Goal: Task Accomplishment & Management: Manage account settings

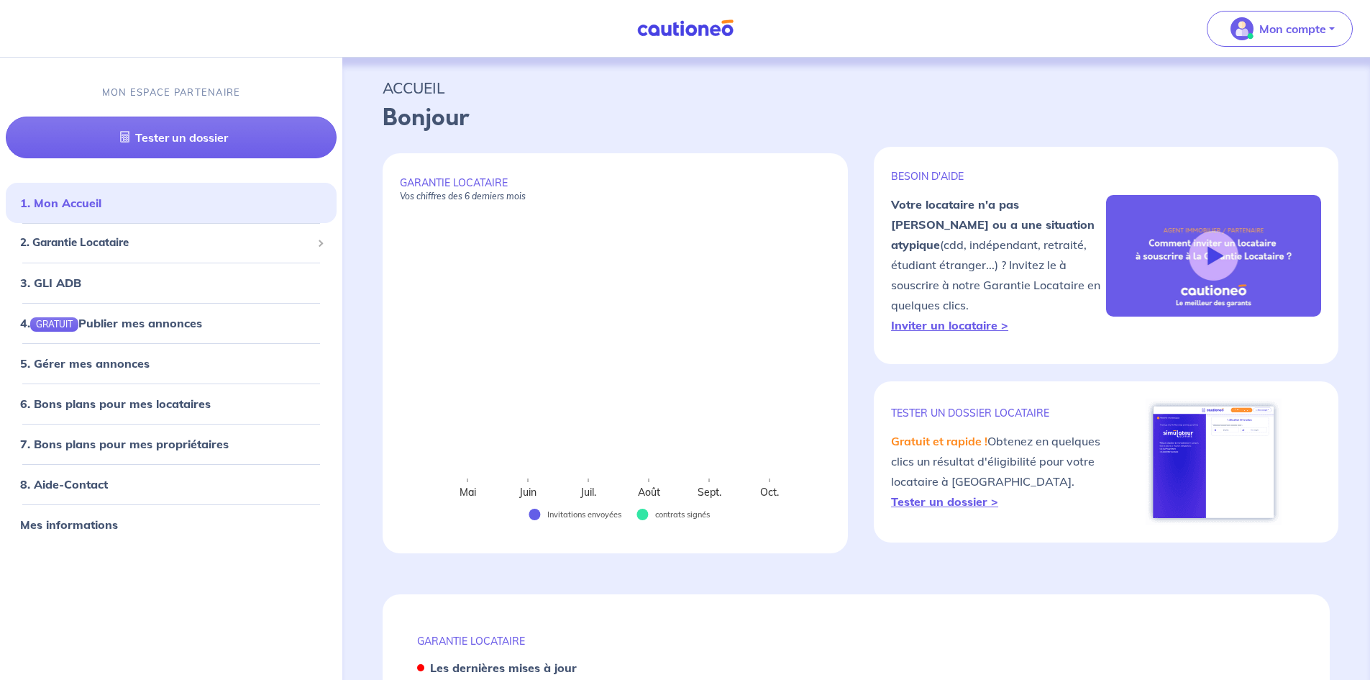
select select "FR"
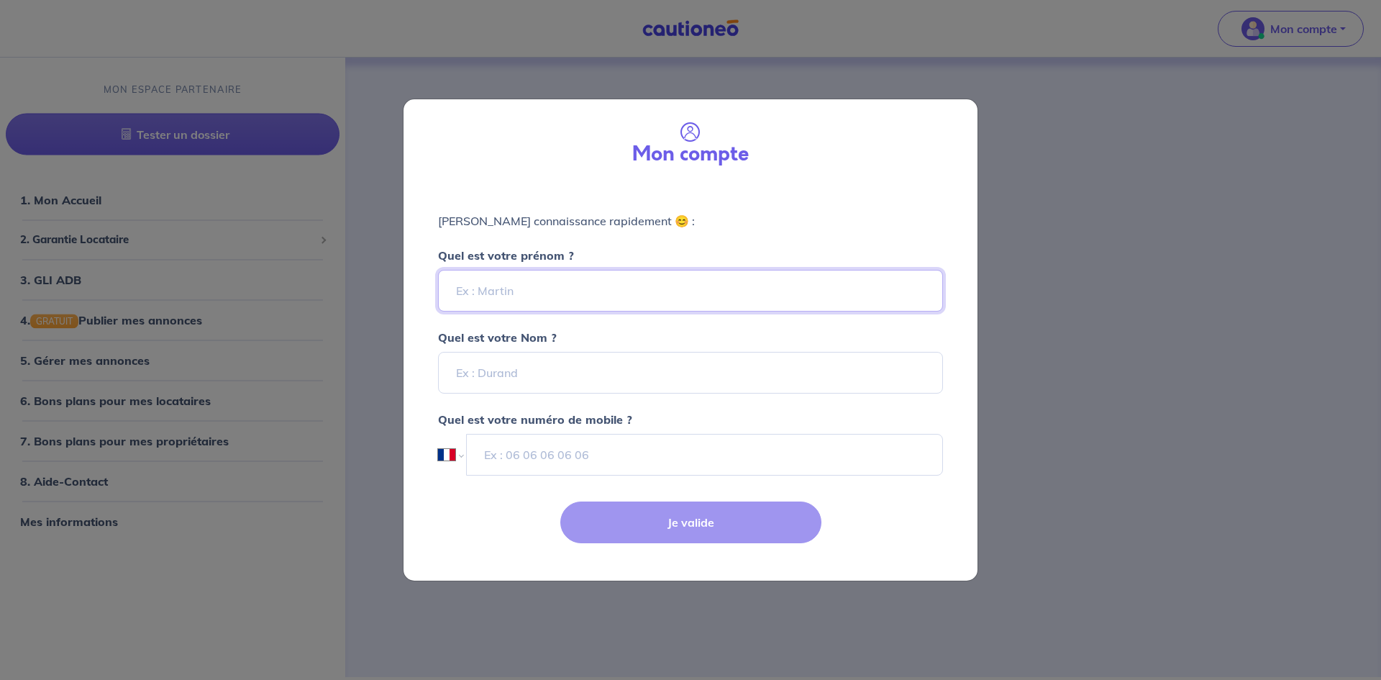
click at [595, 293] on input "Quel est votre prénom ?" at bounding box center [690, 291] width 505 height 42
type input "Agence"
click at [590, 373] on input "Quel est votre Nom ?" at bounding box center [690, 373] width 505 height 42
type input "Adequadom"
click at [598, 419] on strong "Quel est votre numéro de mobile ?" at bounding box center [535, 419] width 194 height 14
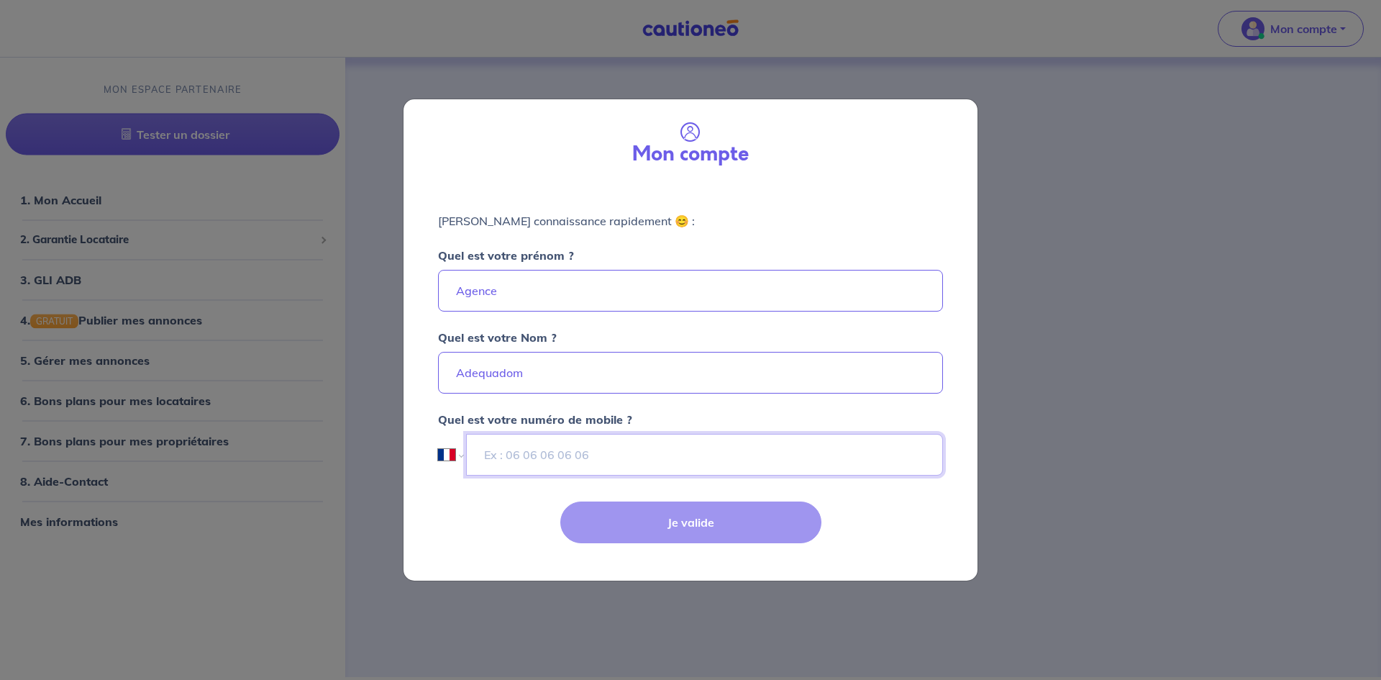
click at [595, 435] on input "tel" at bounding box center [704, 455] width 477 height 42
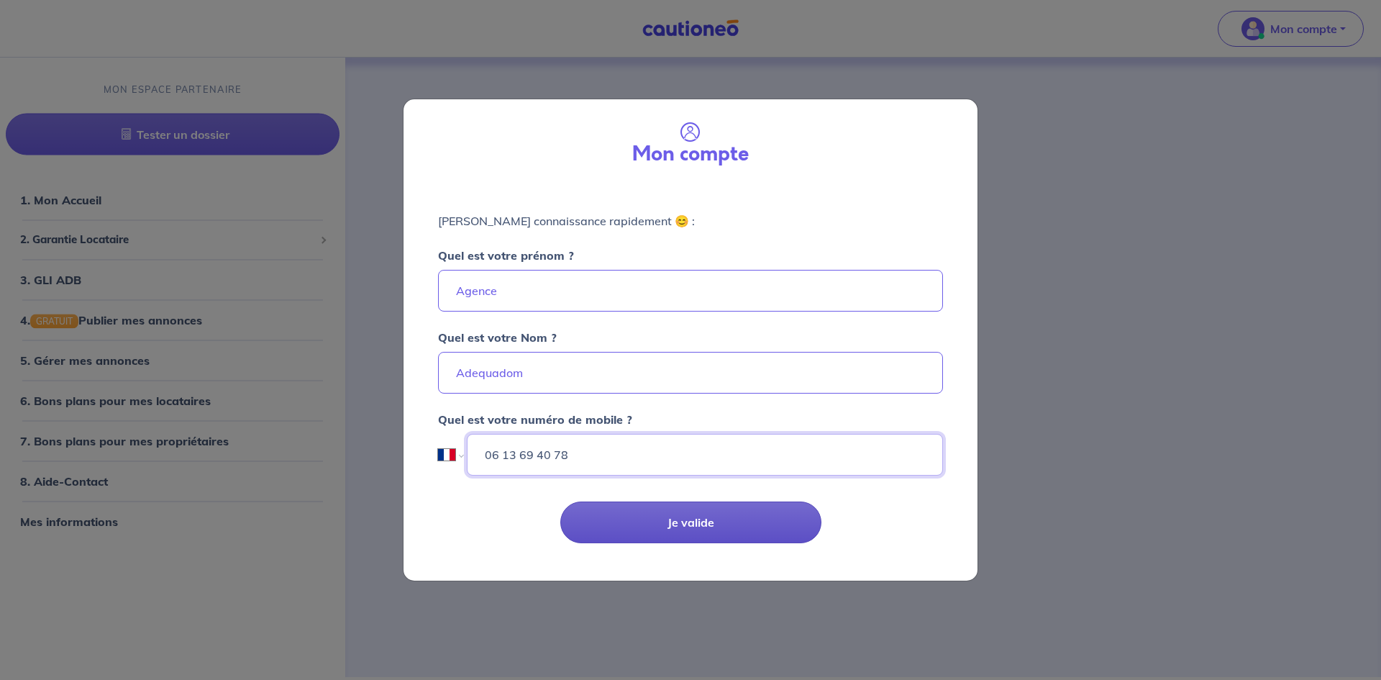
type input "06 13 69 40 78"
click at [754, 524] on button "Je valide" at bounding box center [690, 522] width 261 height 42
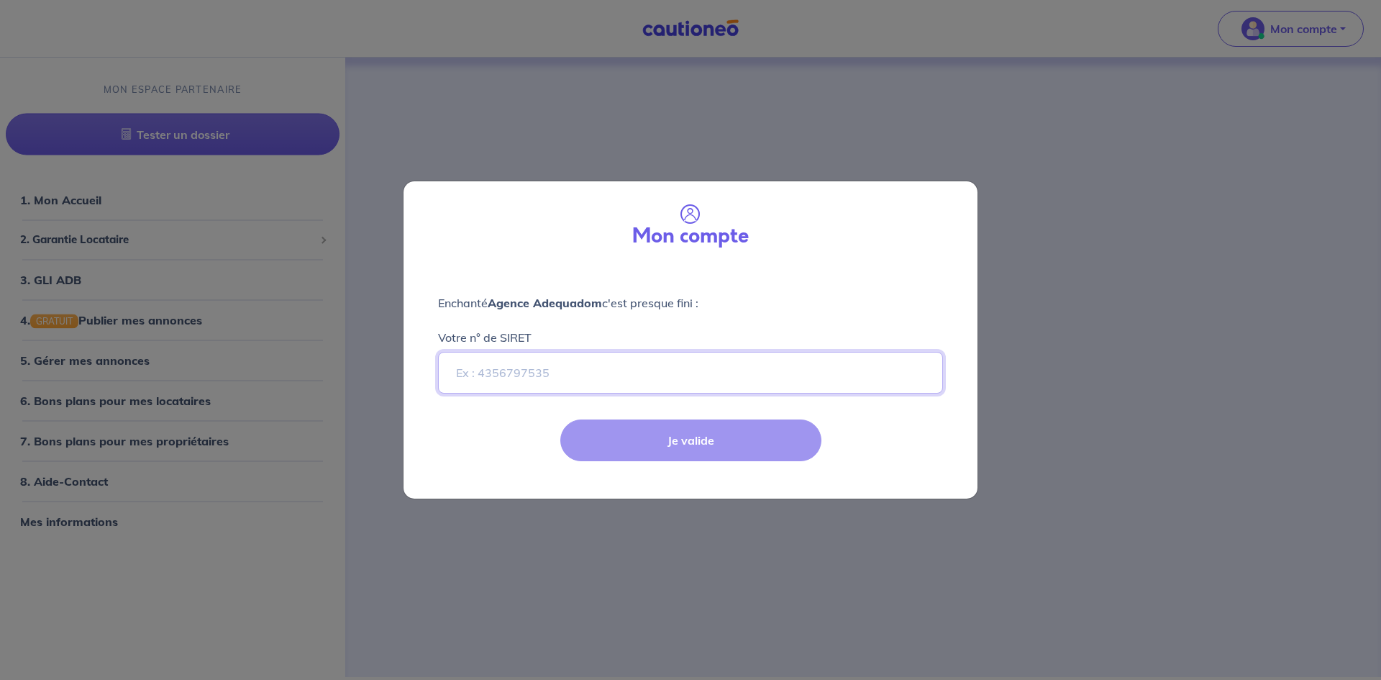
click at [637, 380] on input "Votre n° de SIRET" at bounding box center [690, 373] width 505 height 42
paste input "50255029600029"
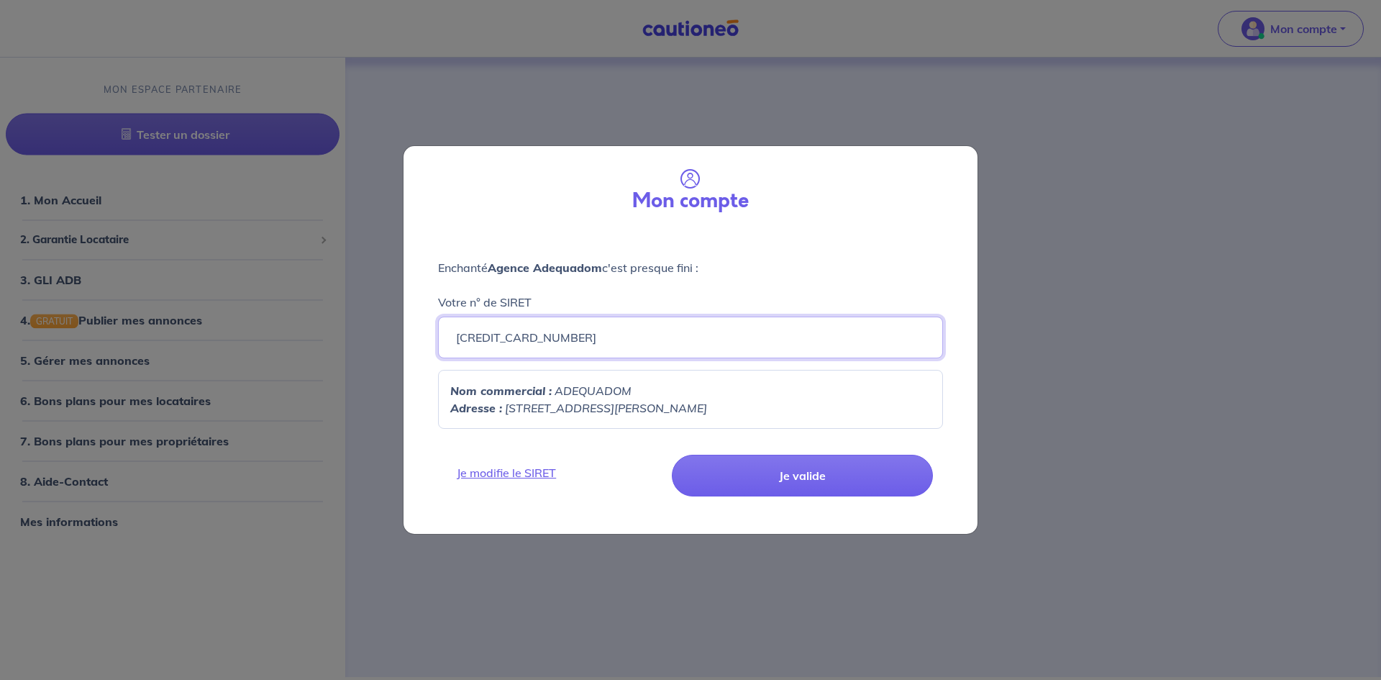
type input "50255029600029"
click at [673, 398] on p "Nom commercial : ADEQUADOM" at bounding box center [690, 390] width 480 height 17
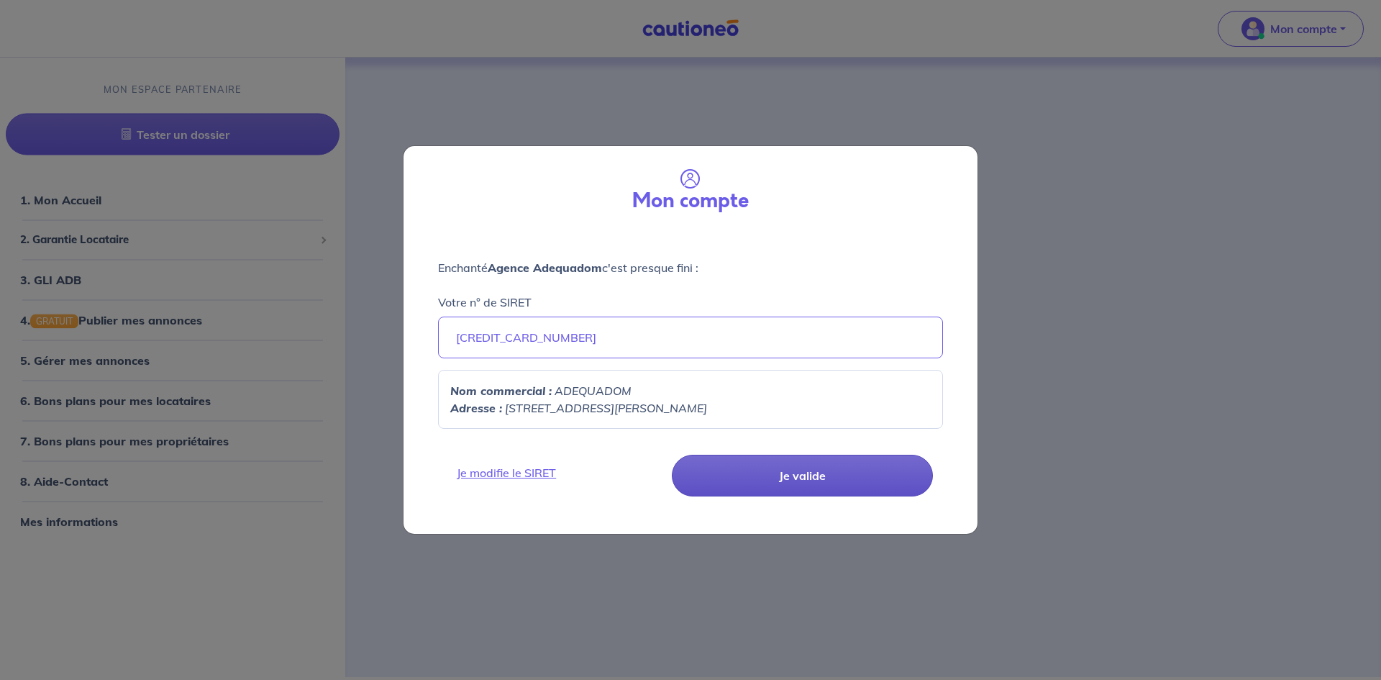
click at [734, 462] on button "Je valide" at bounding box center [802, 476] width 261 height 42
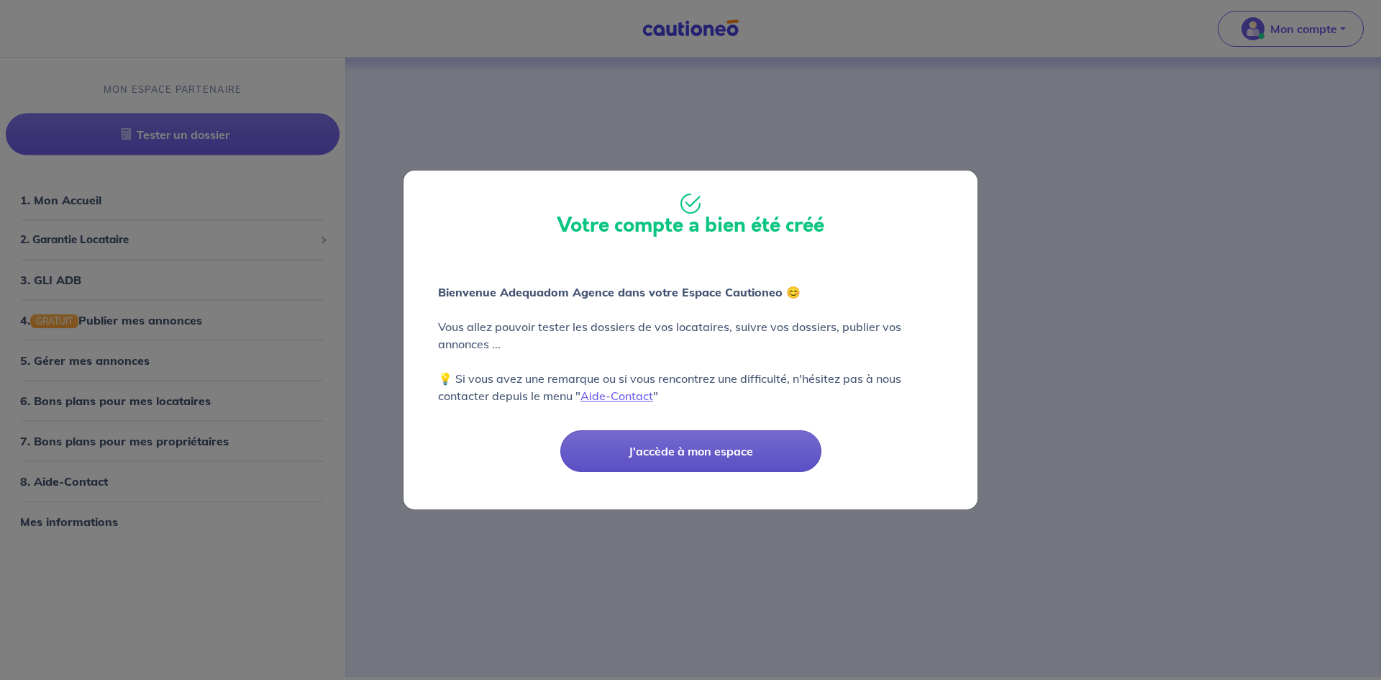
click at [736, 447] on button "J'accède à mon espace" at bounding box center [690, 451] width 261 height 42
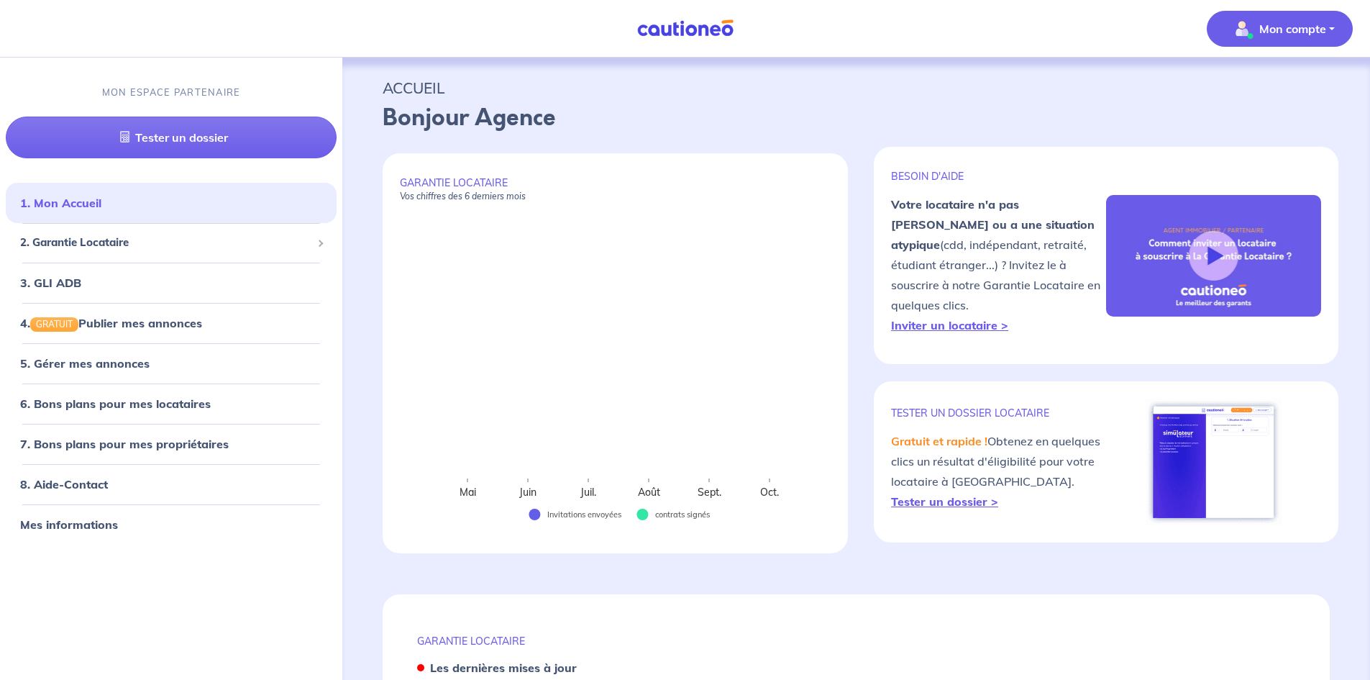
click at [1232, 38] on img "button" at bounding box center [1242, 28] width 23 height 23
click at [1228, 95] on link "Mes informations" at bounding box center [1266, 89] width 116 height 23
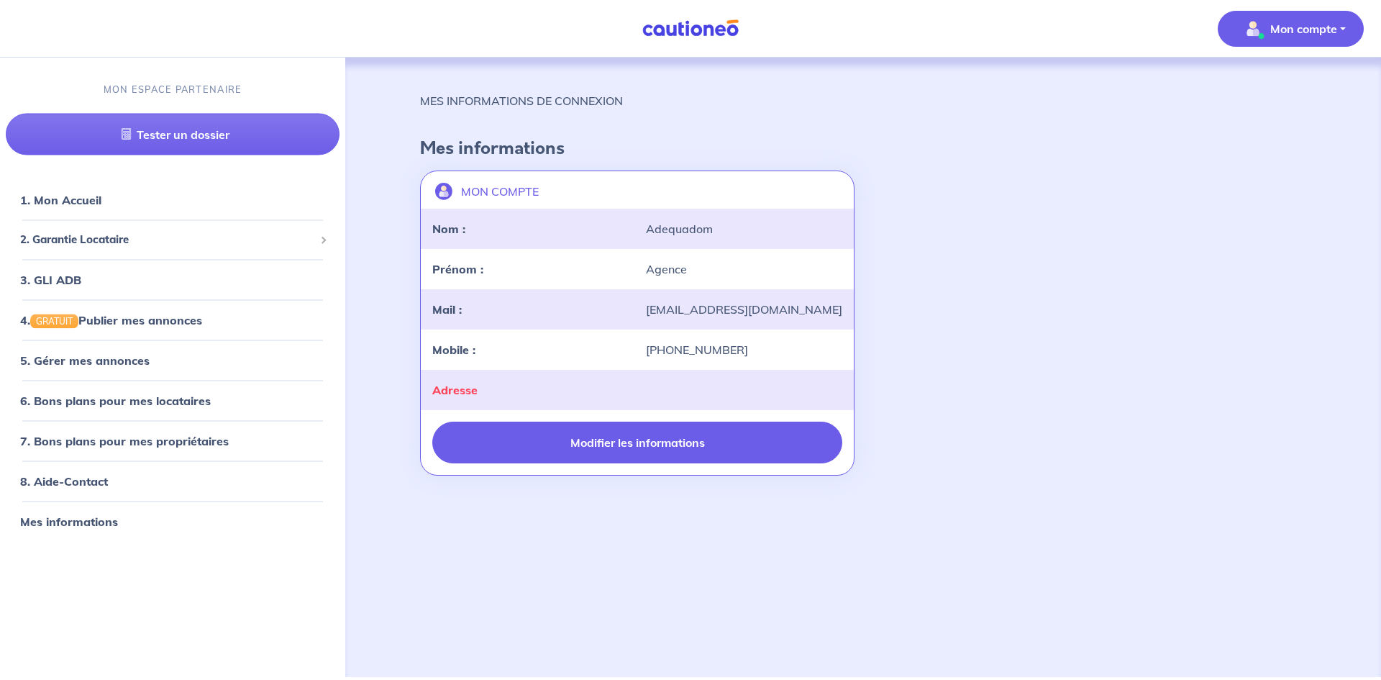
click at [660, 427] on button "Modifier les informations" at bounding box center [637, 442] width 410 height 42
select select "FR"
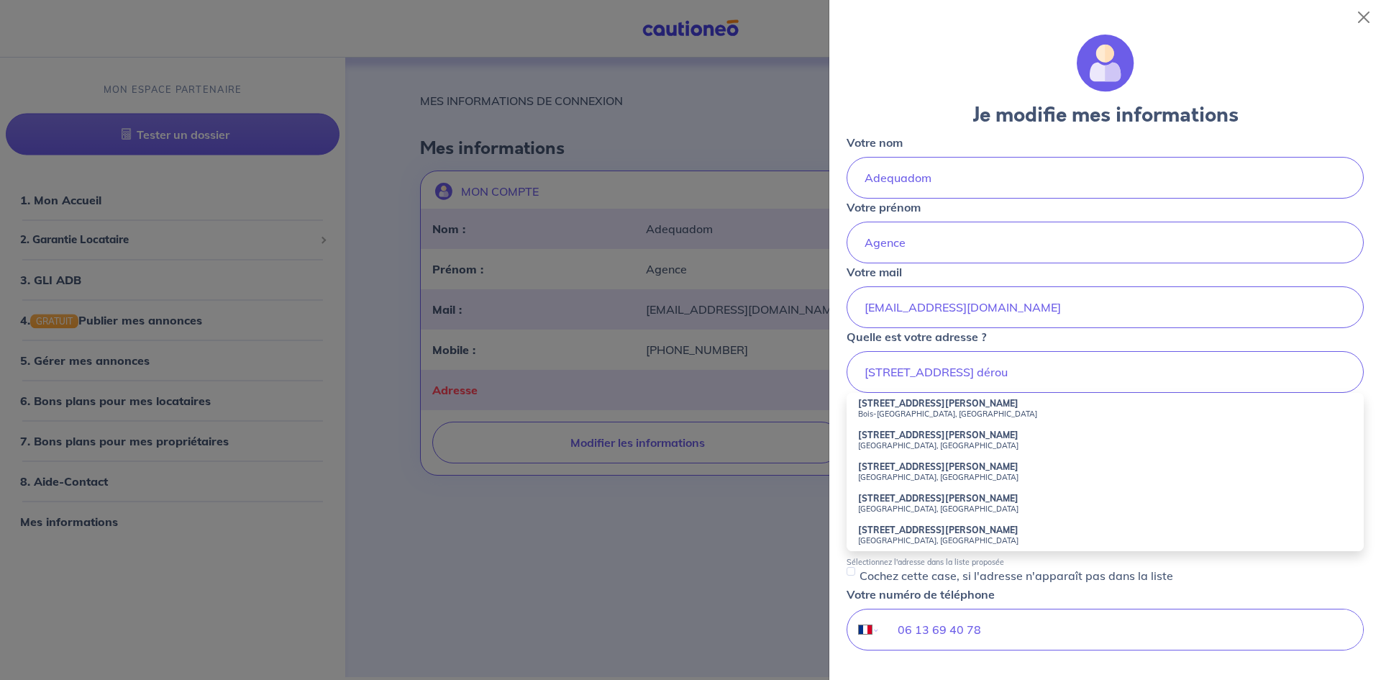
click at [1103, 411] on small "Bois-Colombes, France" at bounding box center [1105, 414] width 494 height 10
type input "51 Rue Paul Déroulède, Bois-Colombes, France"
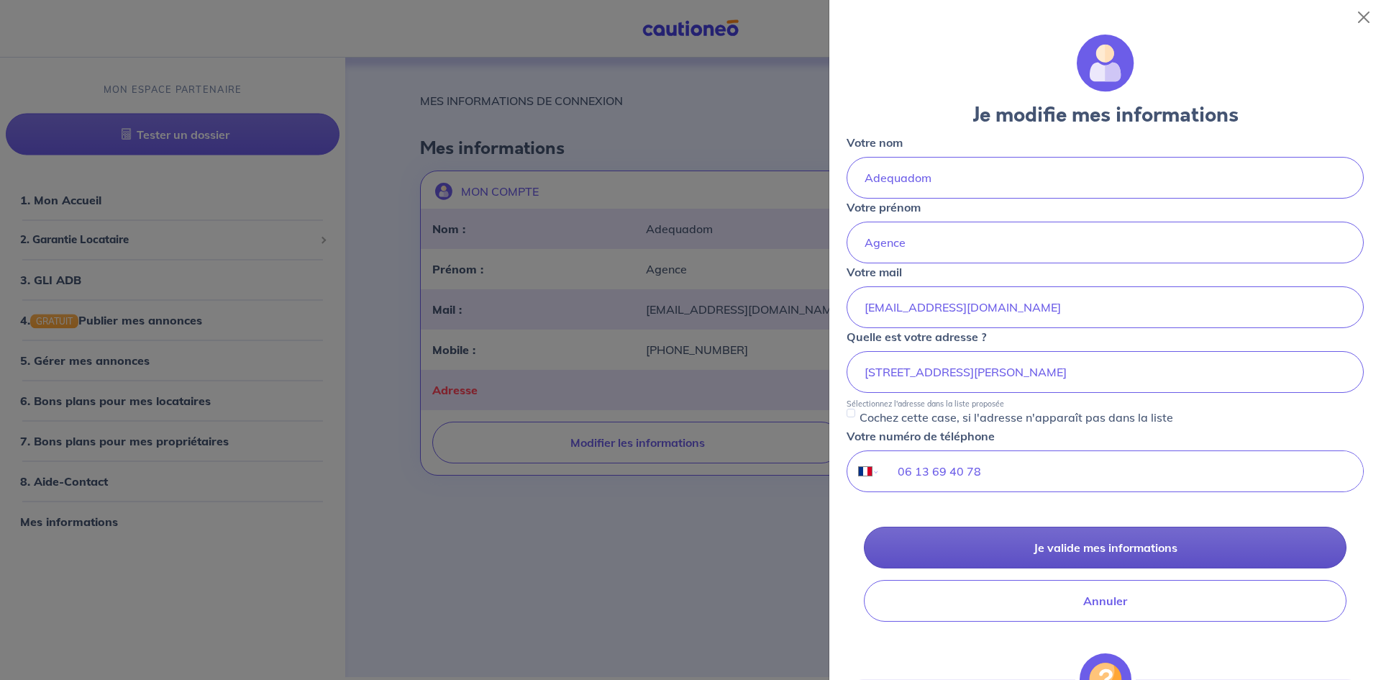
click at [1077, 539] on button "Je valide mes informations" at bounding box center [1105, 547] width 483 height 42
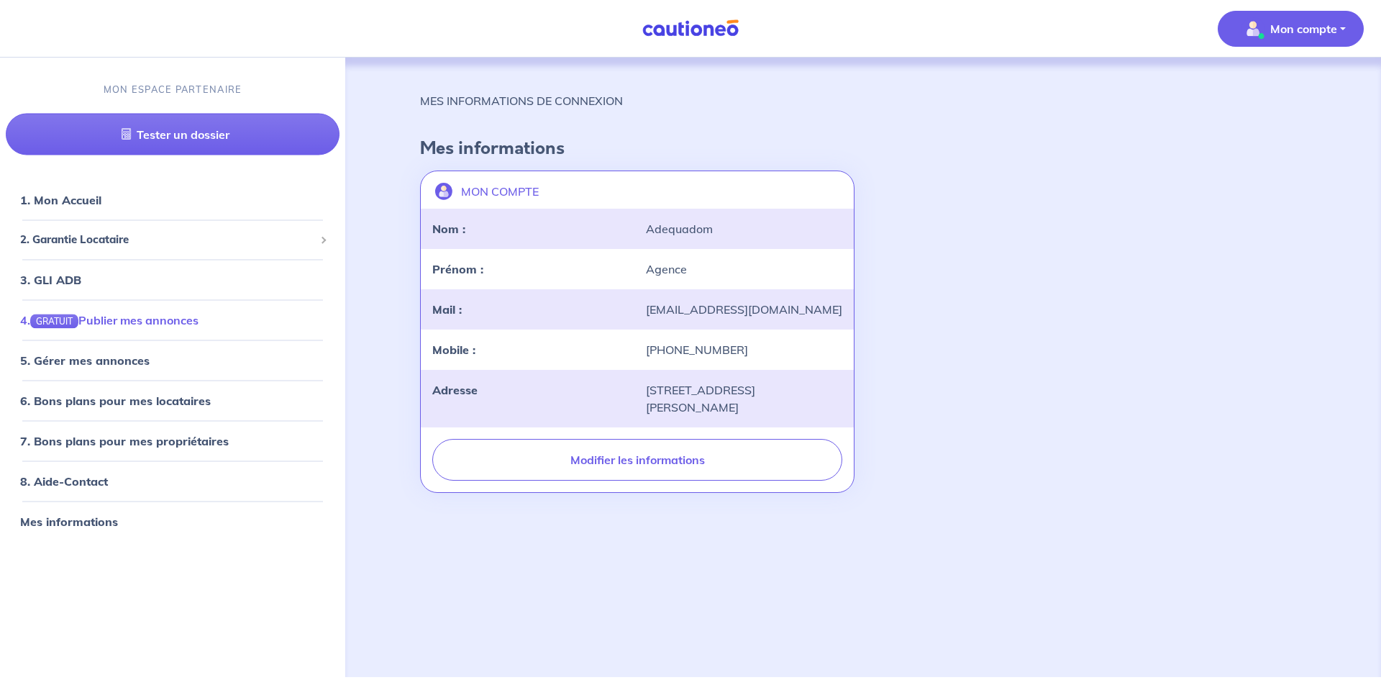
click at [117, 317] on link "4. GRATUIT Publier mes annonces" at bounding box center [109, 319] width 178 height 14
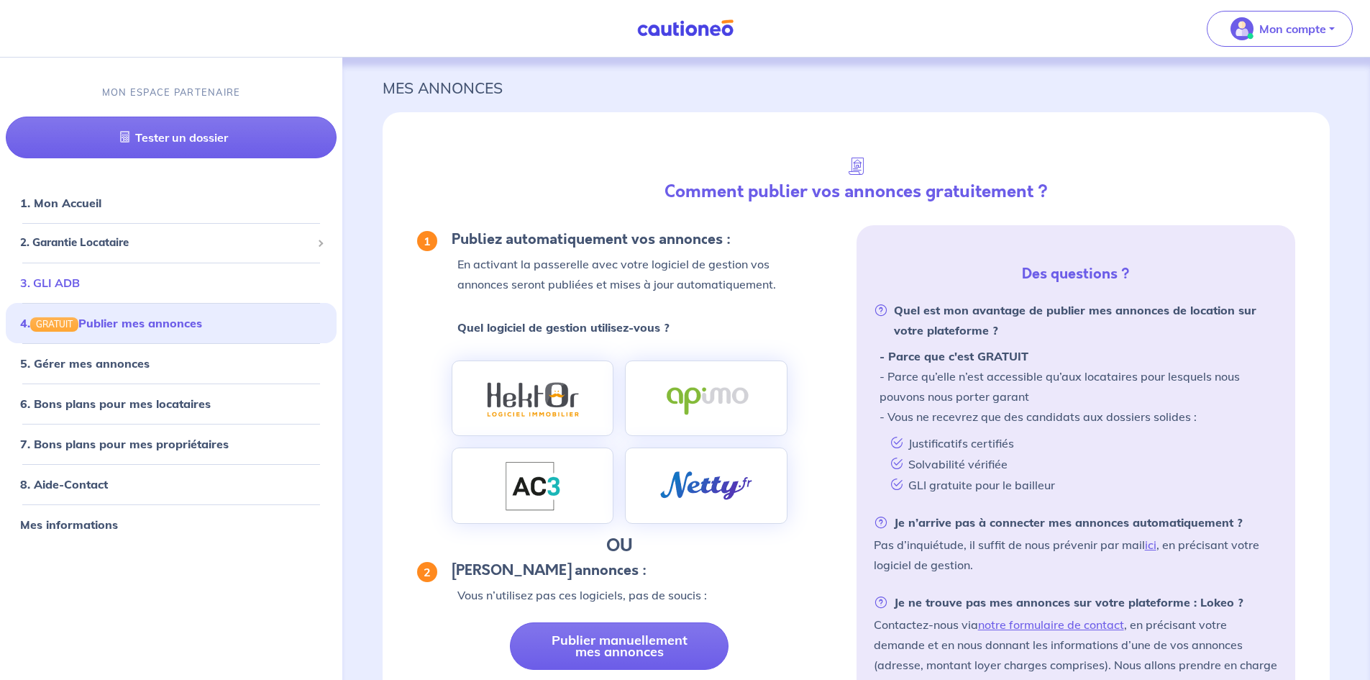
click at [80, 278] on link "3. GLI ADB" at bounding box center [50, 282] width 60 height 14
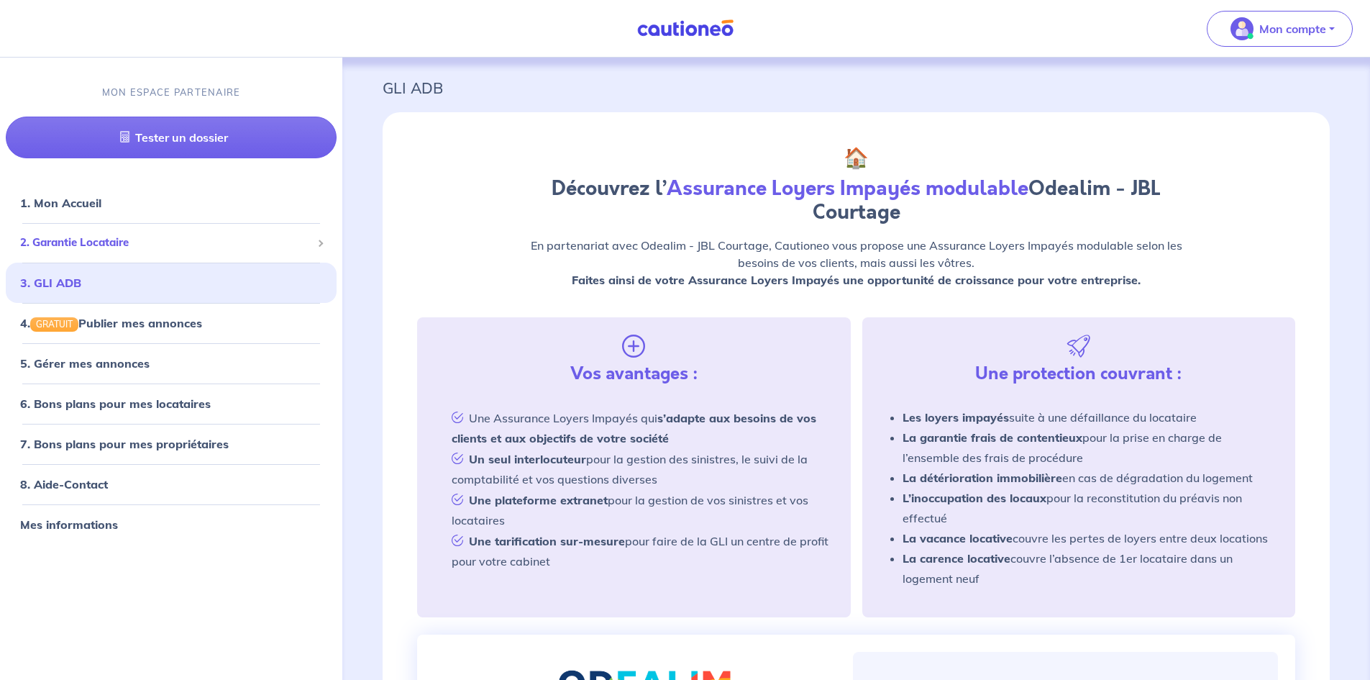
click at [117, 260] on li "2. Garantie Locataire Tester un dossier Suivre tous mes dossiers Inviter un loc…" at bounding box center [171, 243] width 331 height 40
click at [127, 238] on span "2. Garantie Locataire" at bounding box center [165, 242] width 291 height 17
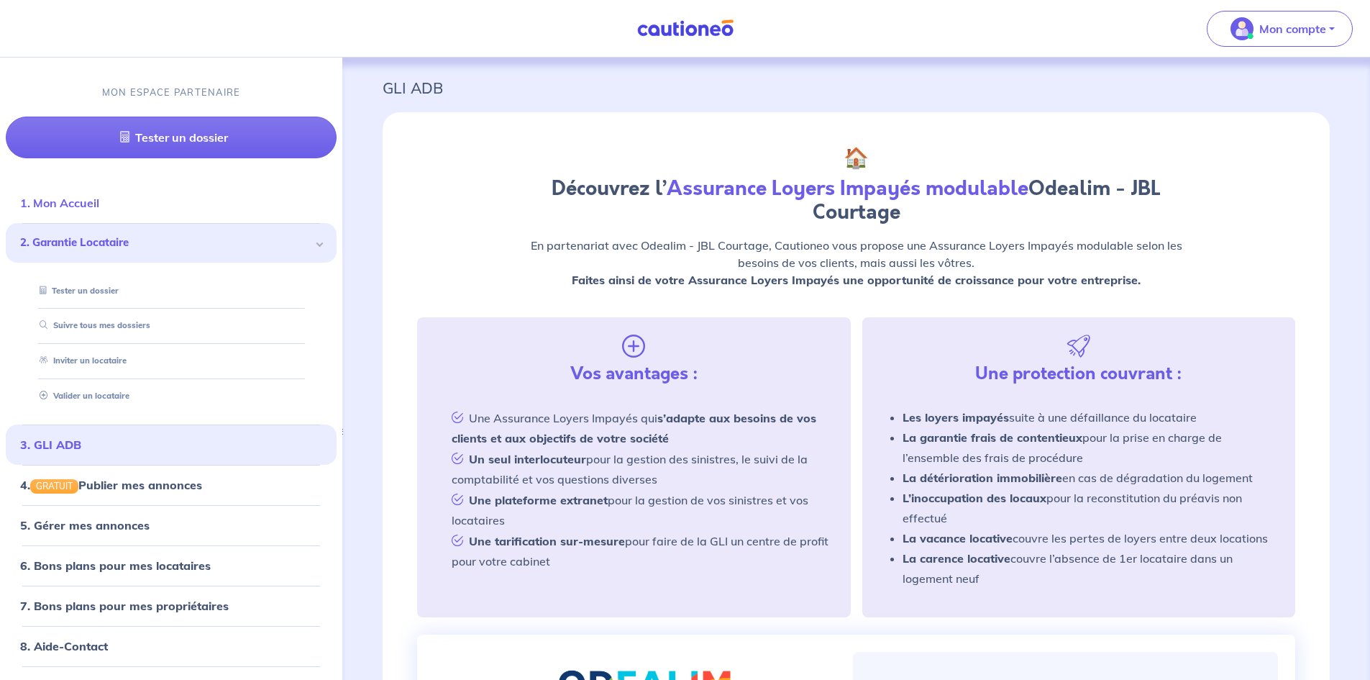
click at [130, 222] on li "1. Mon Accueil" at bounding box center [171, 203] width 331 height 40
click at [97, 293] on link "Tester un dossier" at bounding box center [75, 290] width 83 height 10
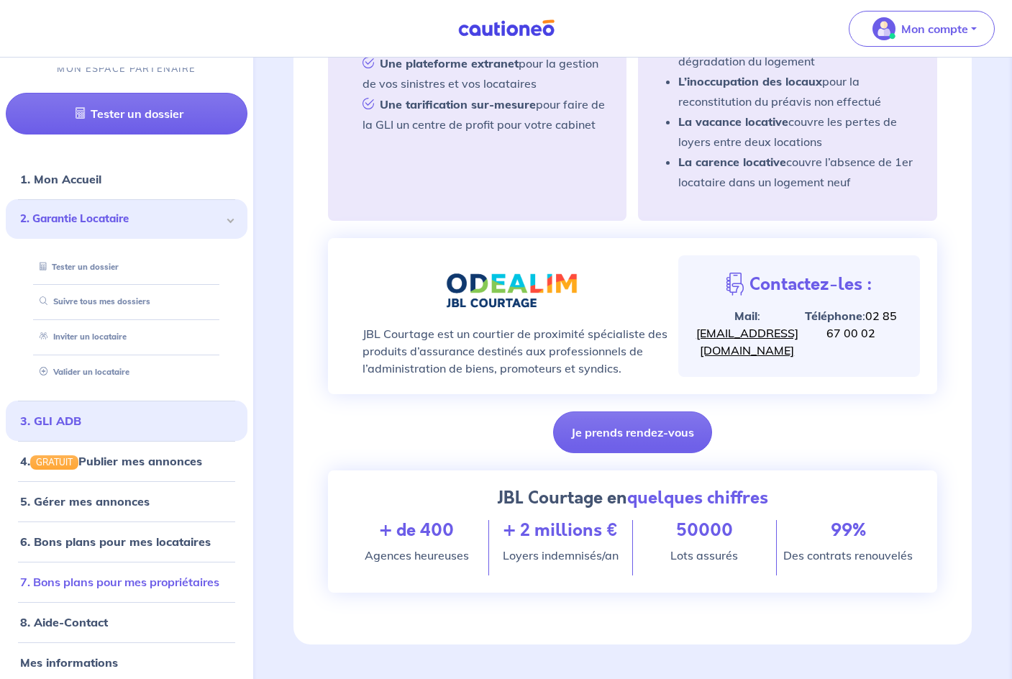
scroll to position [34, 0]
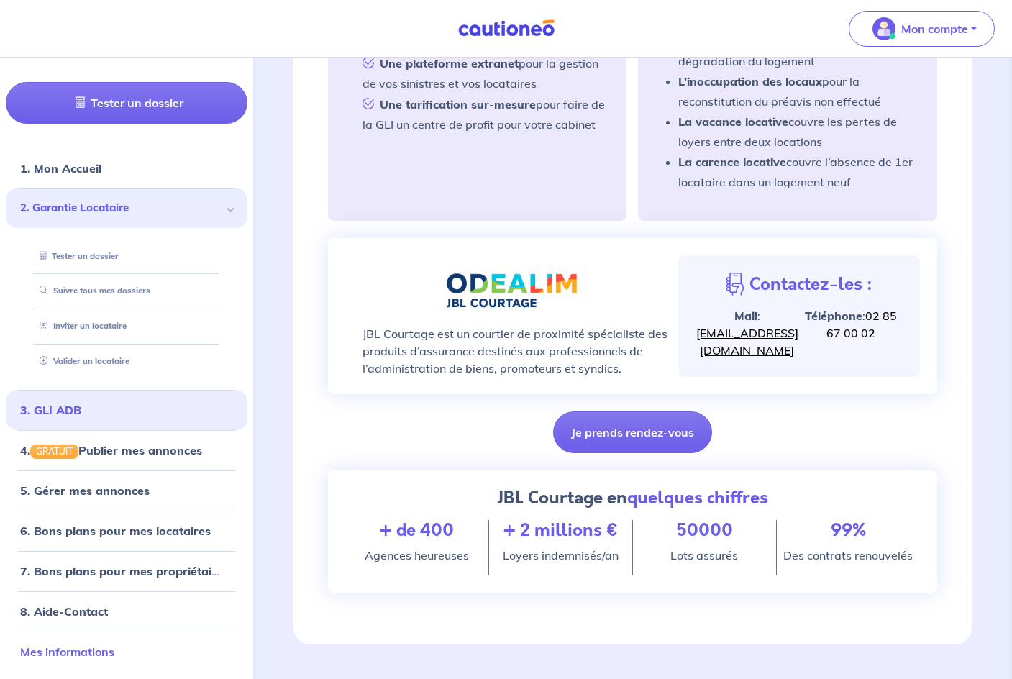
click at [105, 644] on link "Mes informations" at bounding box center [67, 651] width 94 height 14
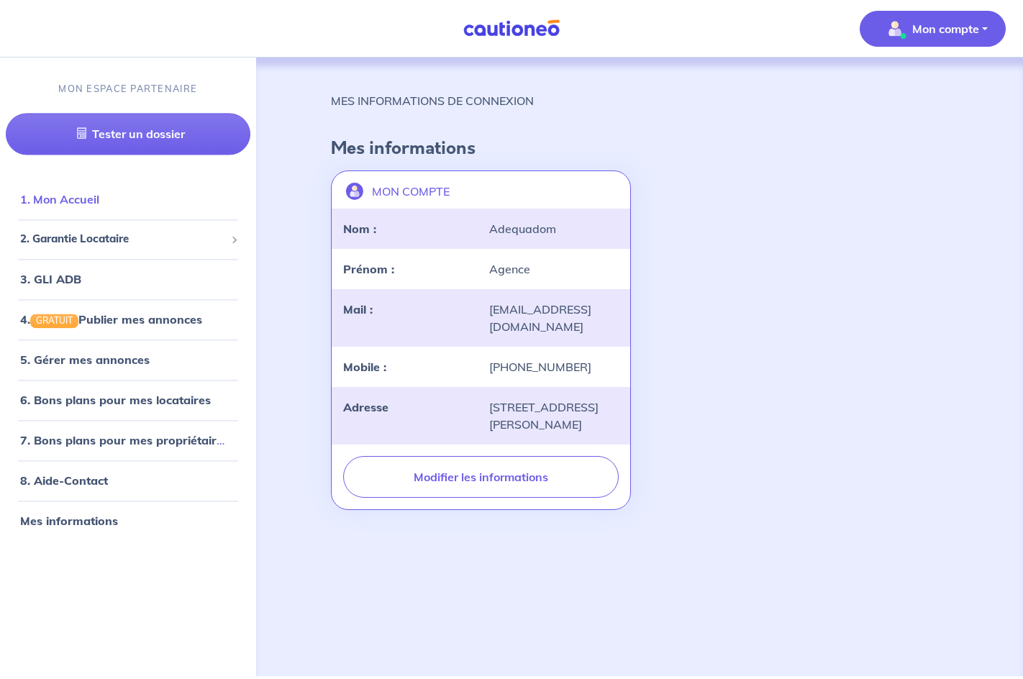
click at [99, 207] on link "1. Mon Accueil" at bounding box center [59, 200] width 79 height 14
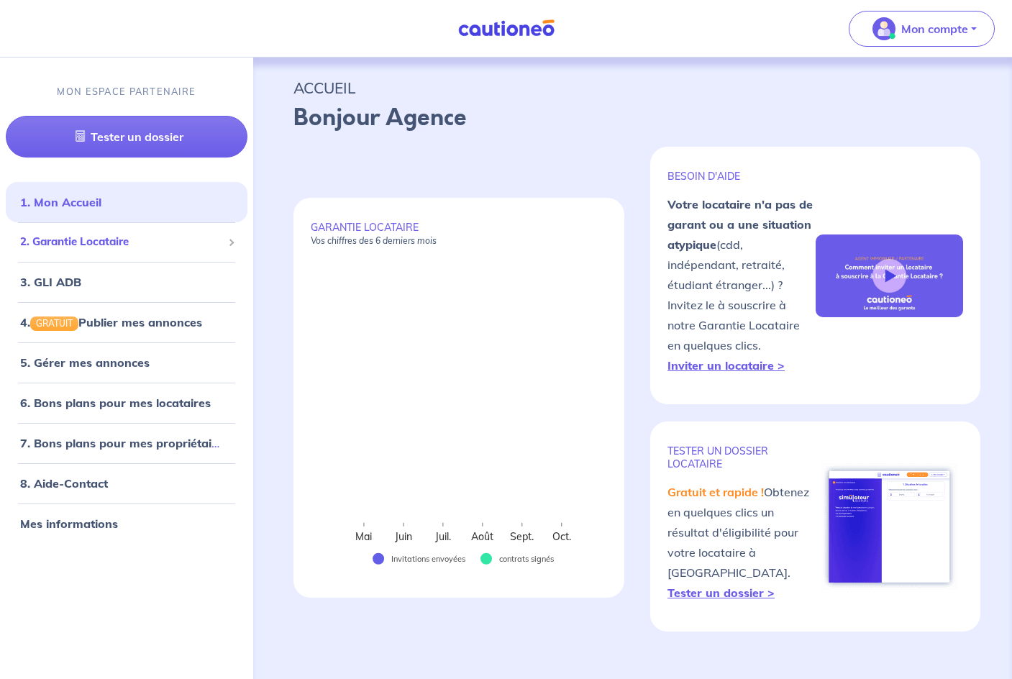
click at [122, 240] on span "2. Garantie Locataire" at bounding box center [121, 242] width 202 height 17
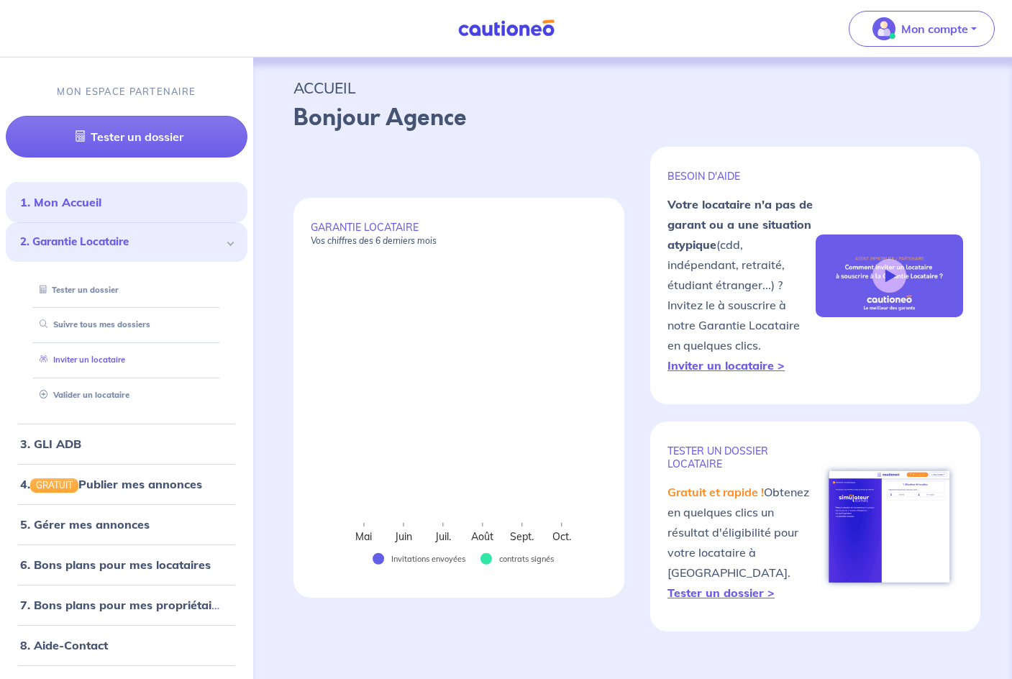
click at [111, 357] on link "Inviter un locataire" at bounding box center [79, 360] width 91 height 10
select select "FR"
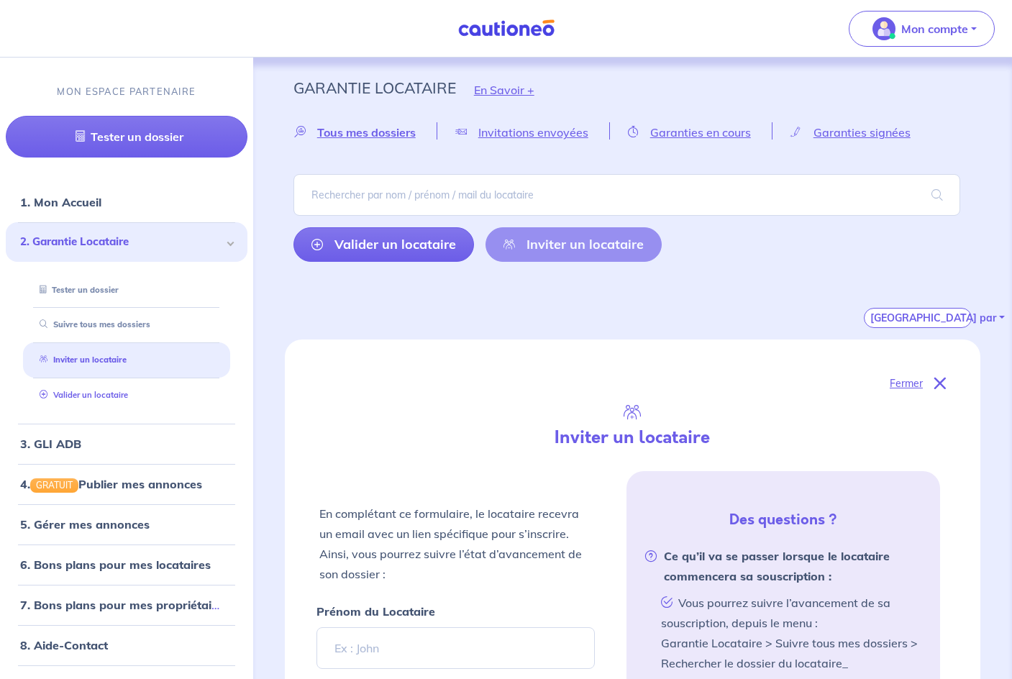
click at [111, 398] on link "Valider un locataire" at bounding box center [81, 395] width 94 height 10
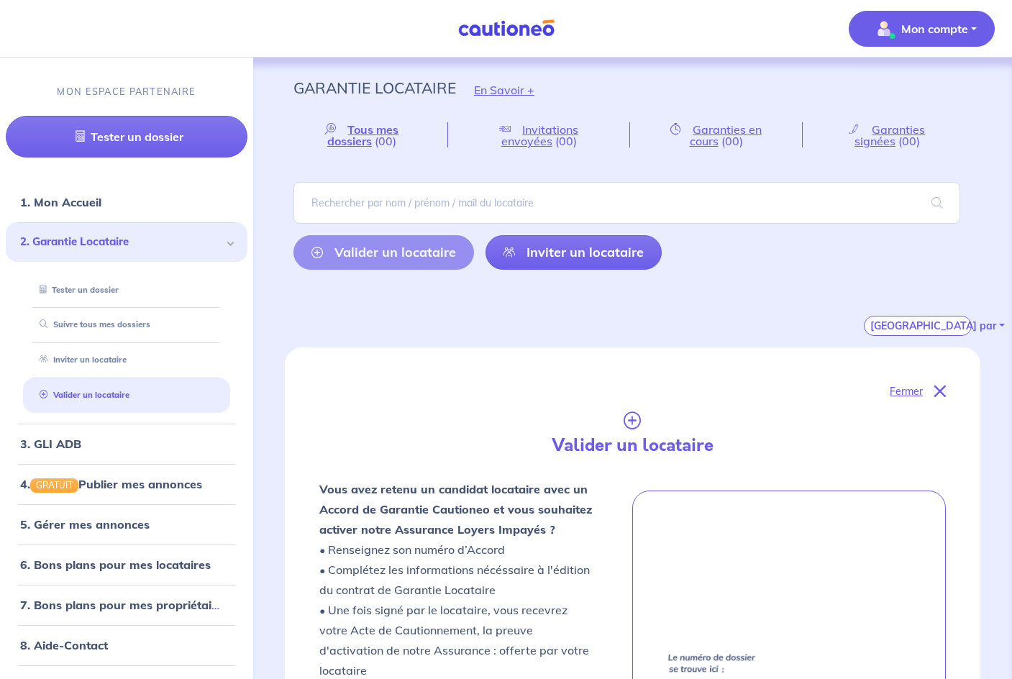
click at [979, 37] on button "Mon compte" at bounding box center [922, 29] width 146 height 36
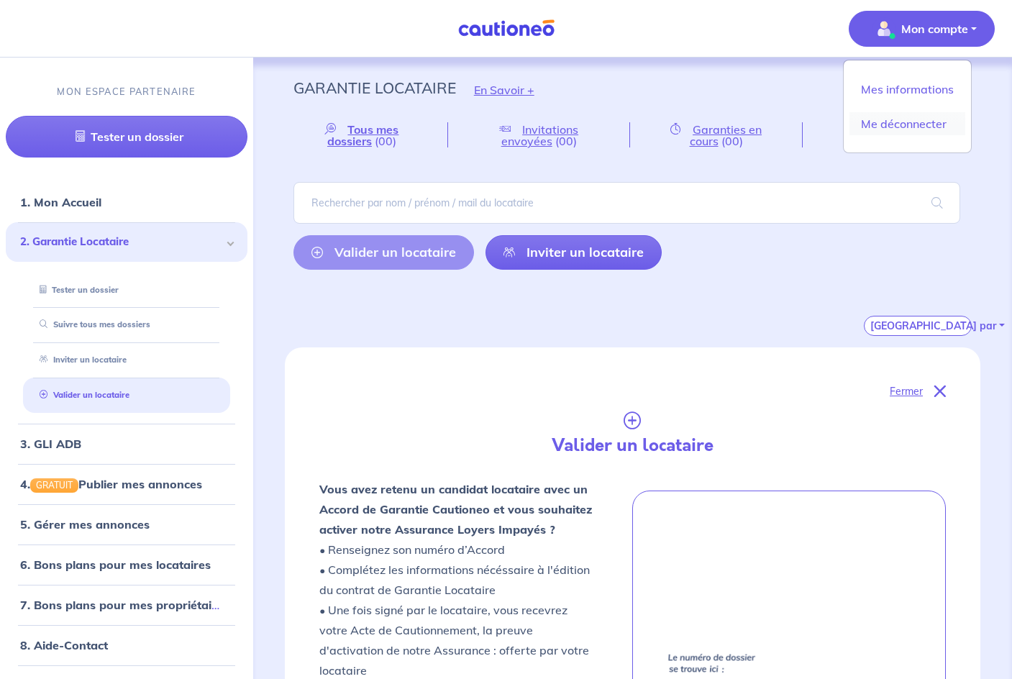
click at [932, 119] on link "Me déconnecter" at bounding box center [907, 123] width 116 height 23
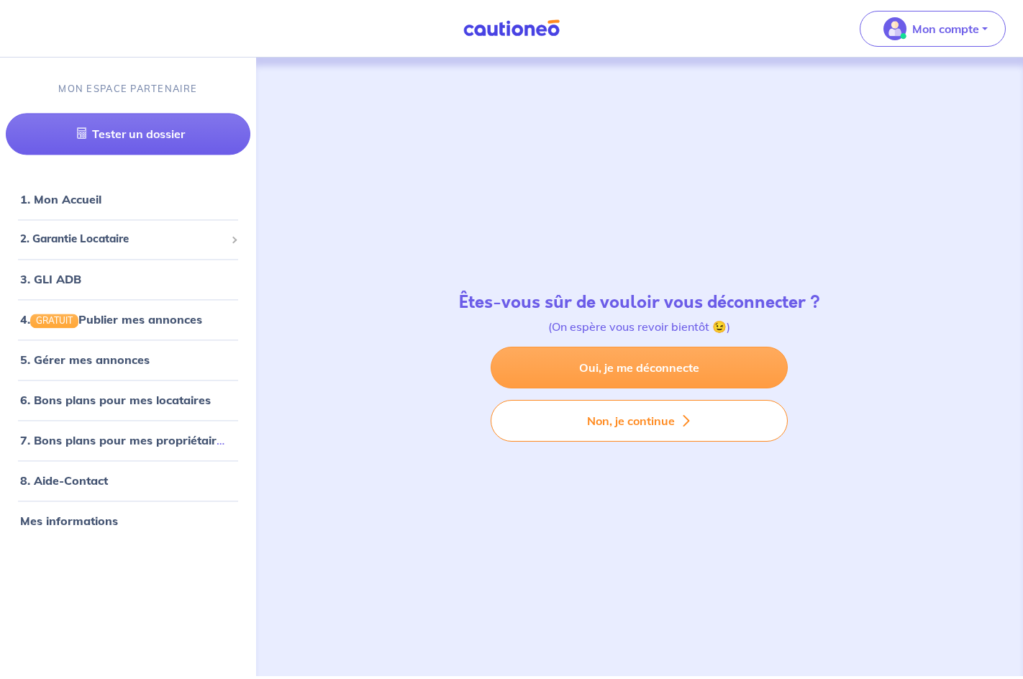
click at [648, 361] on link "Oui, je me déconnecte" at bounding box center [639, 368] width 297 height 42
